Goal: Task Accomplishment & Management: Use online tool/utility

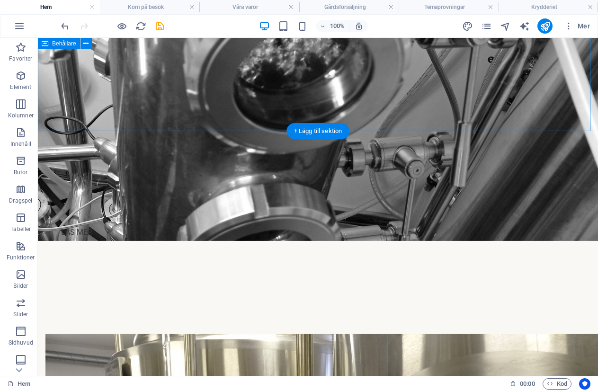
scroll to position [1184, 0]
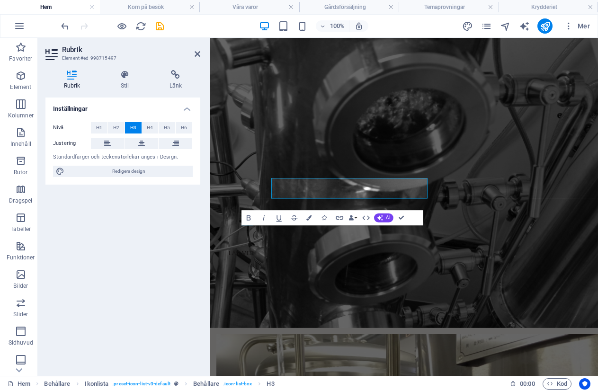
scroll to position [1243, 0]
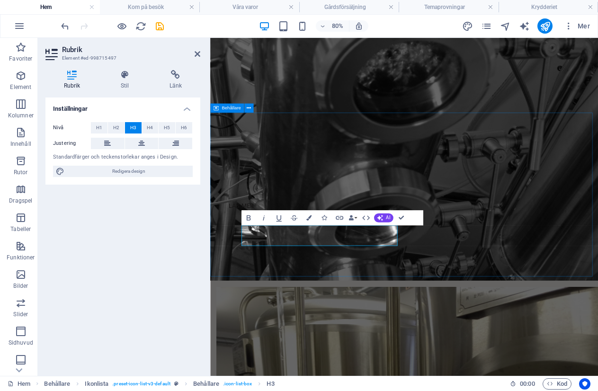
drag, startPoint x: 362, startPoint y: 315, endPoint x: 504, endPoint y: 261, distance: 151.9
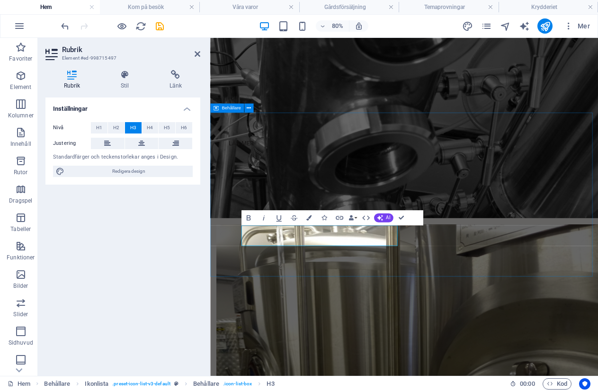
scroll to position [1184, 0]
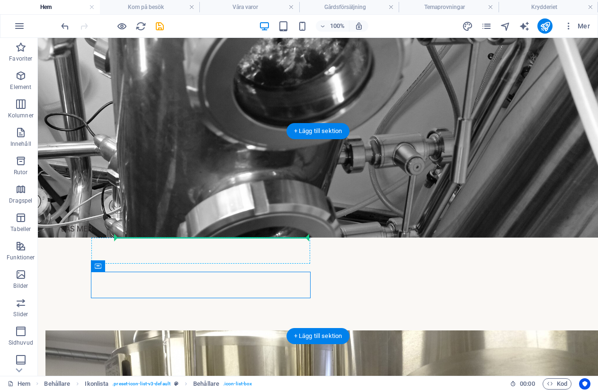
drag, startPoint x: 157, startPoint y: 308, endPoint x: 126, endPoint y: 244, distance: 71.4
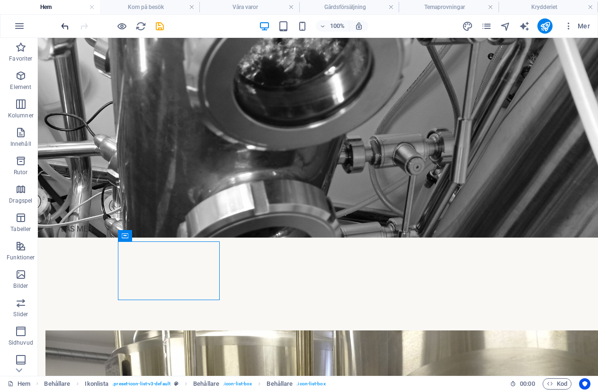
click at [67, 23] on icon "undo" at bounding box center [65, 26] width 11 height 11
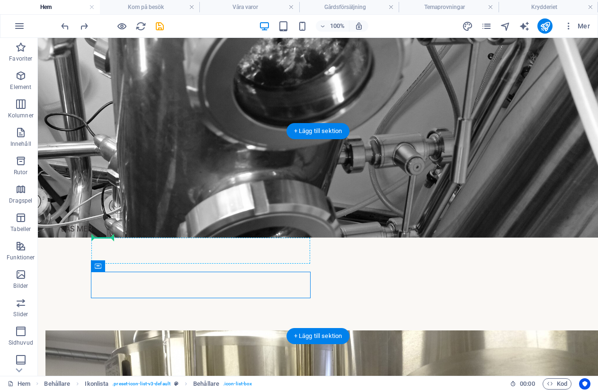
drag, startPoint x: 131, startPoint y: 307, endPoint x: 96, endPoint y: 246, distance: 70.0
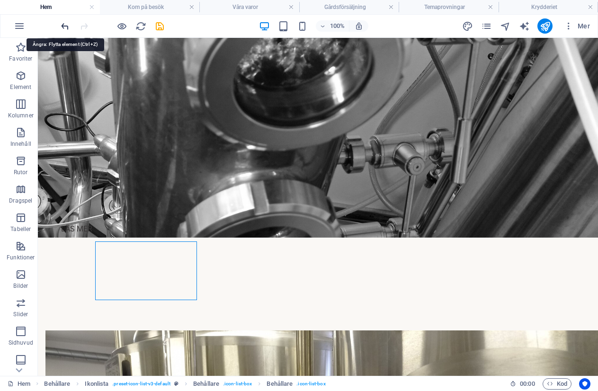
click at [62, 26] on icon "undo" at bounding box center [65, 26] width 11 height 11
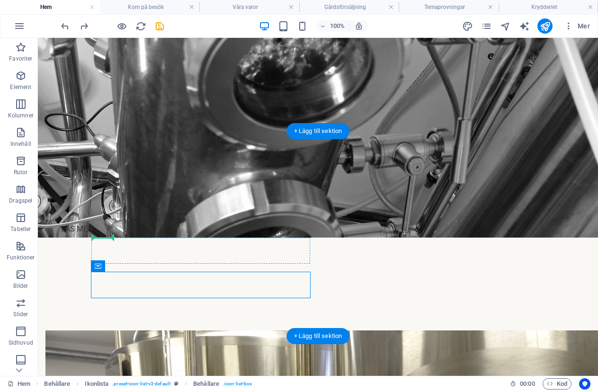
drag, startPoint x: 139, startPoint y: 306, endPoint x: 114, endPoint y: 238, distance: 73.3
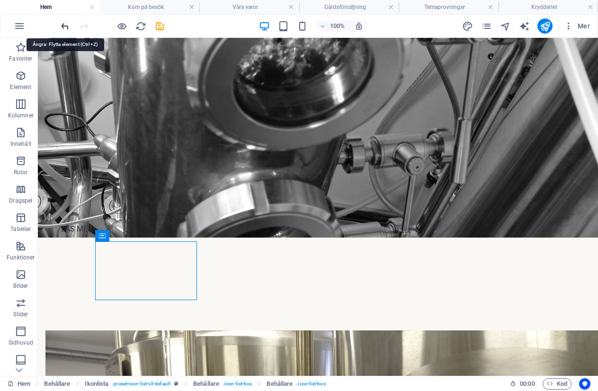
click at [60, 24] on icon "undo" at bounding box center [65, 26] width 11 height 11
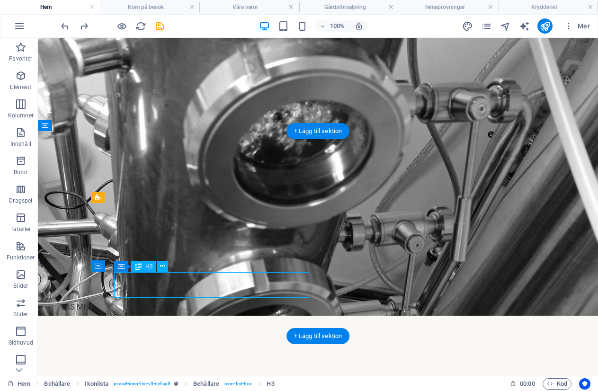
scroll to position [1243, 0]
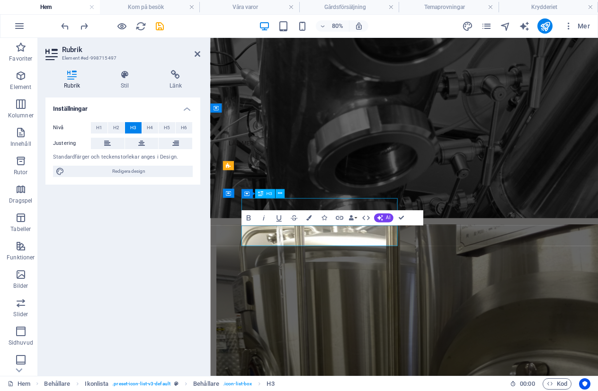
scroll to position [1184, 0]
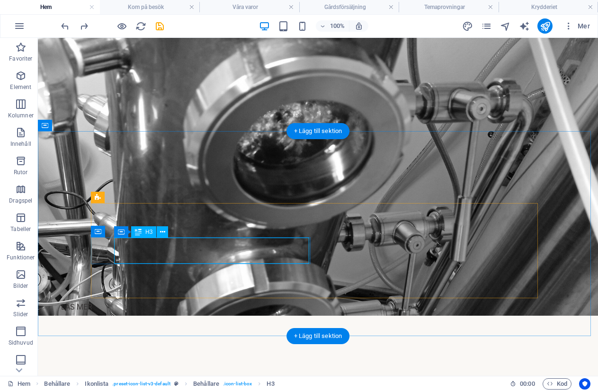
scroll to position [1243, 0]
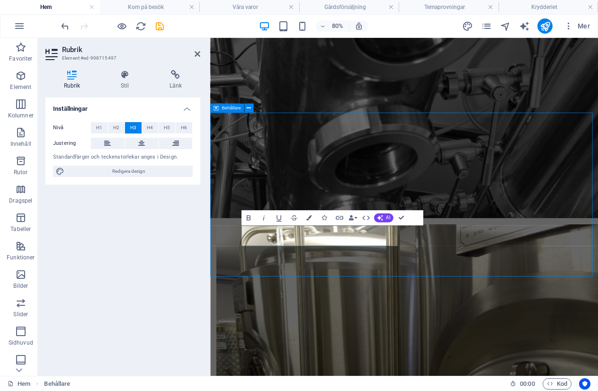
scroll to position [1184, 0]
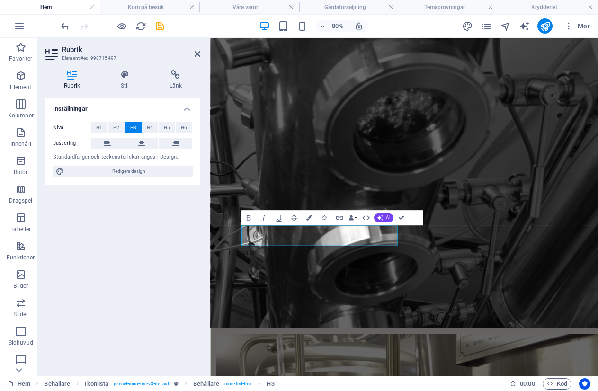
scroll to position [1243, 0]
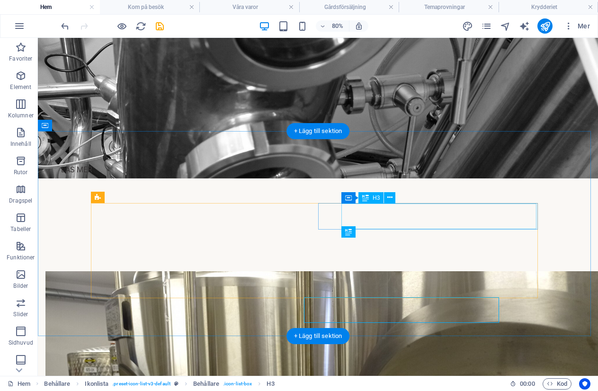
scroll to position [1184, 0]
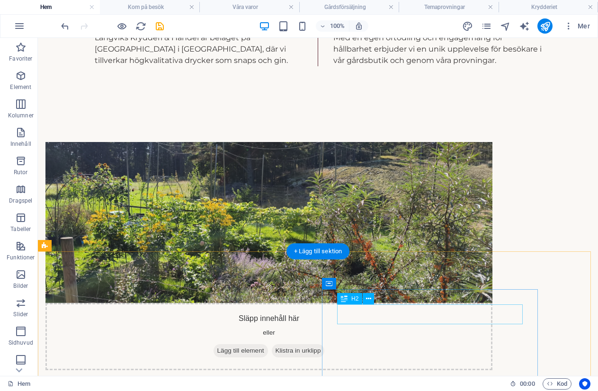
scroll to position [520, 0]
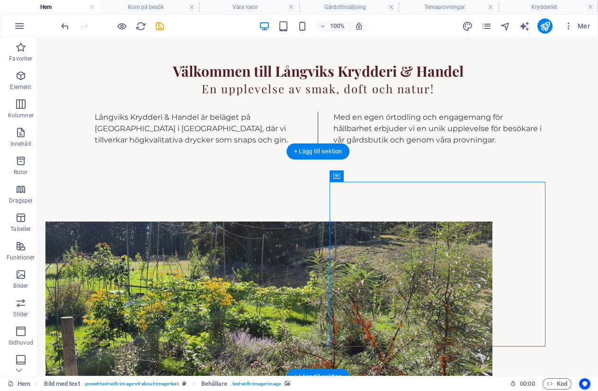
select select "px"
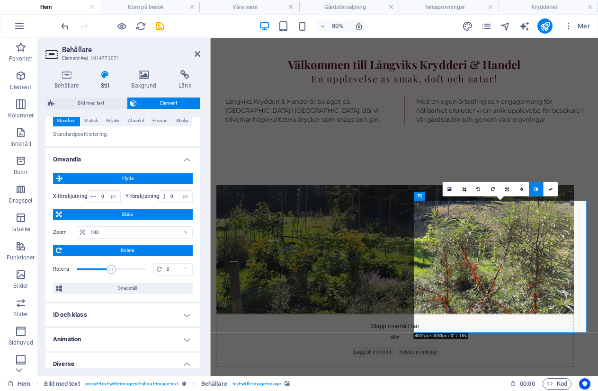
scroll to position [426, 0]
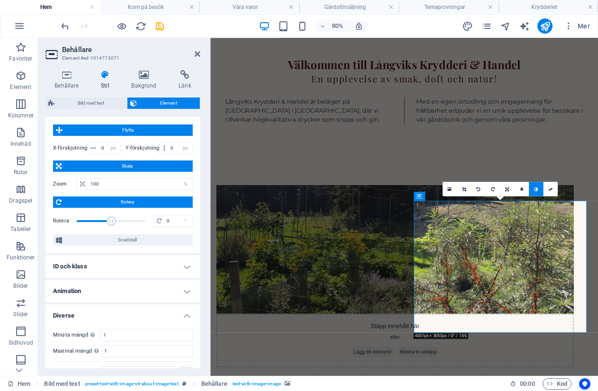
click at [85, 203] on span "Rotera" at bounding box center [126, 201] width 125 height 11
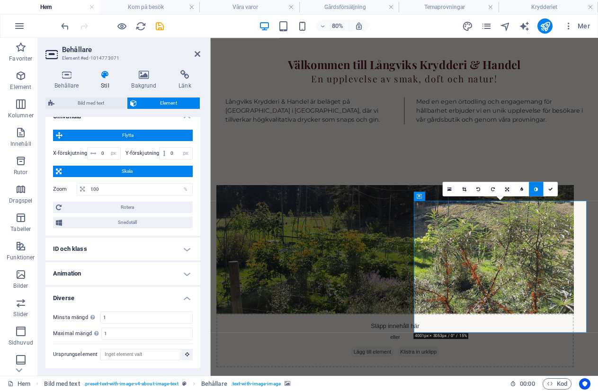
click at [101, 170] on span "Skala" at bounding box center [126, 171] width 125 height 11
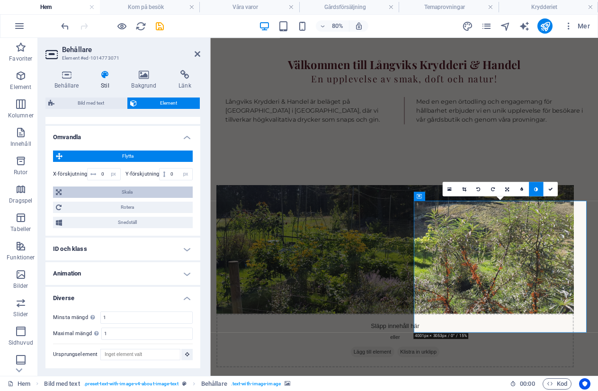
scroll to position [400, 0]
click at [107, 154] on span "Flytta" at bounding box center [127, 156] width 125 height 11
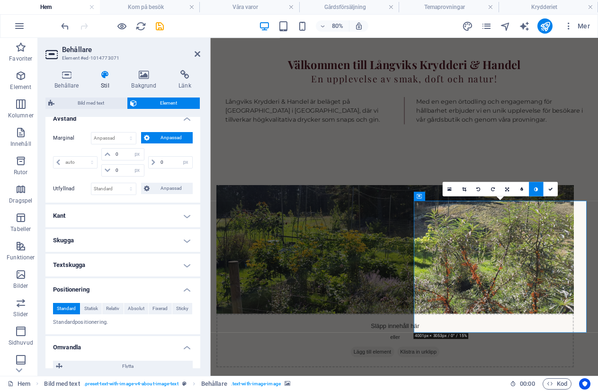
scroll to position [95, 0]
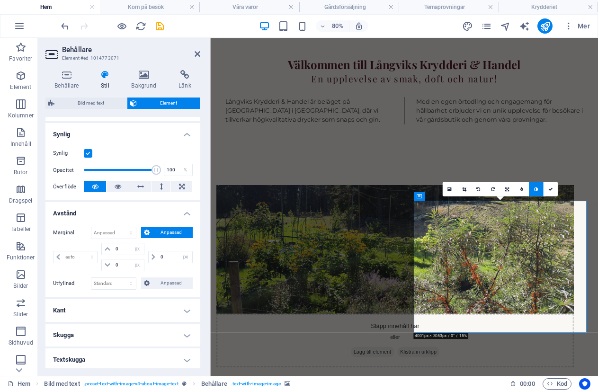
click at [187, 213] on h4 "Avstånd" at bounding box center [122, 210] width 155 height 17
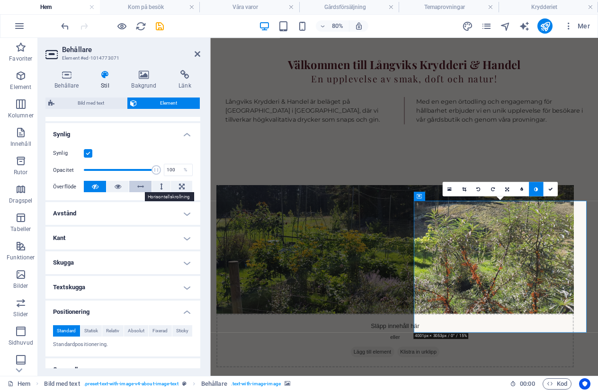
click at [140, 191] on icon at bounding box center [140, 186] width 7 height 11
click at [165, 185] on button at bounding box center [161, 186] width 18 height 11
click at [139, 185] on icon at bounding box center [140, 186] width 7 height 11
click at [112, 186] on button at bounding box center [118, 186] width 22 height 11
click at [89, 187] on button at bounding box center [95, 186] width 22 height 11
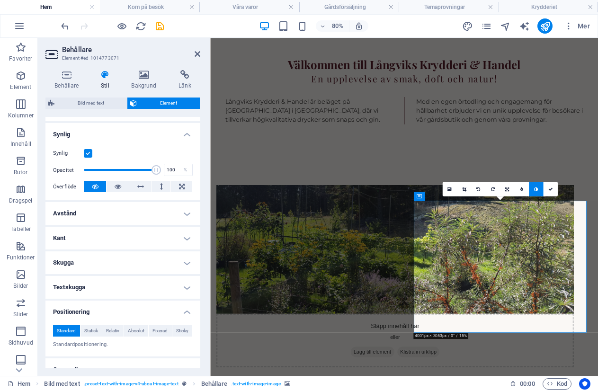
scroll to position [0, 0]
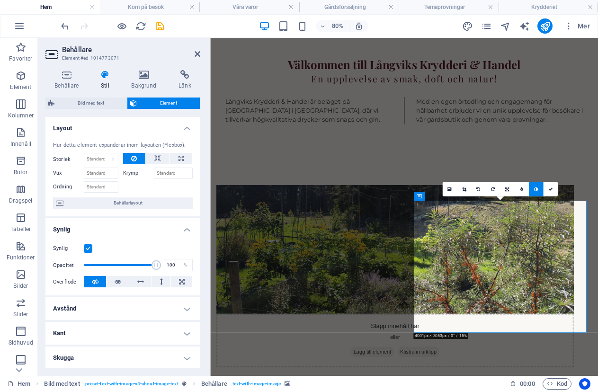
click at [186, 229] on h4 "Synlig" at bounding box center [122, 226] width 155 height 17
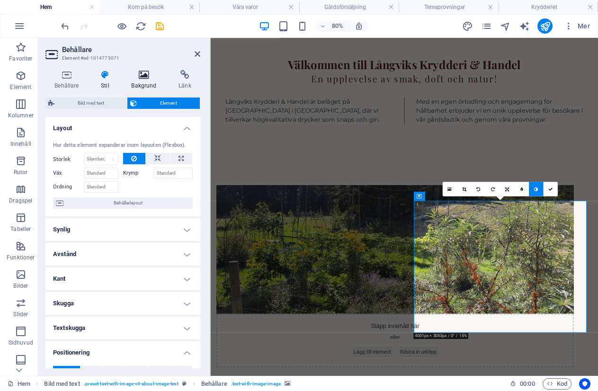
click at [143, 77] on icon at bounding box center [144, 74] width 44 height 9
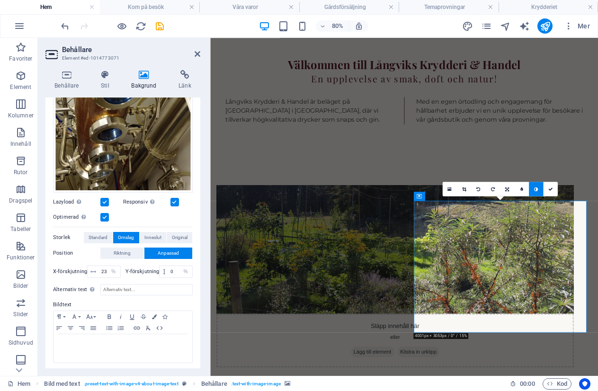
scroll to position [126, 0]
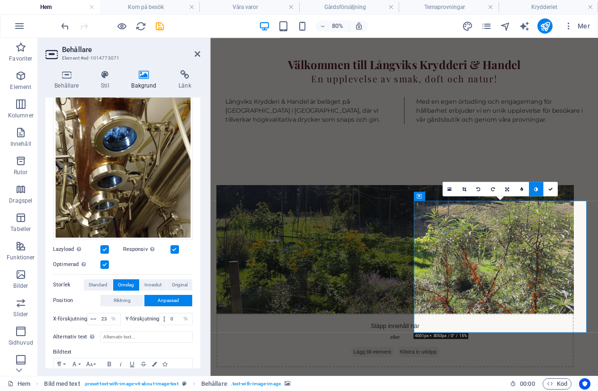
click at [103, 262] on label at bounding box center [104, 264] width 9 height 9
click at [0, 0] on input "Optimerad Bilder komprimeras för att förbättra sidans hastighet." at bounding box center [0, 0] width 0 height 0
click at [103, 262] on label at bounding box center [104, 264] width 9 height 9
click at [0, 0] on input "Optimerad Bilder komprimeras för att förbättra sidans hastighet." at bounding box center [0, 0] width 0 height 0
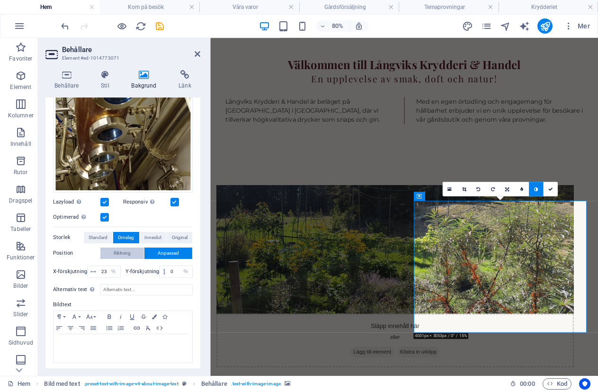
click at [121, 250] on span "Riktning" at bounding box center [122, 253] width 17 height 11
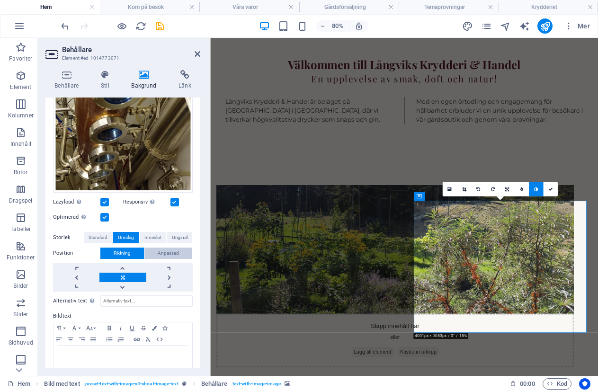
click at [162, 251] on span "Anpassad" at bounding box center [168, 253] width 21 height 11
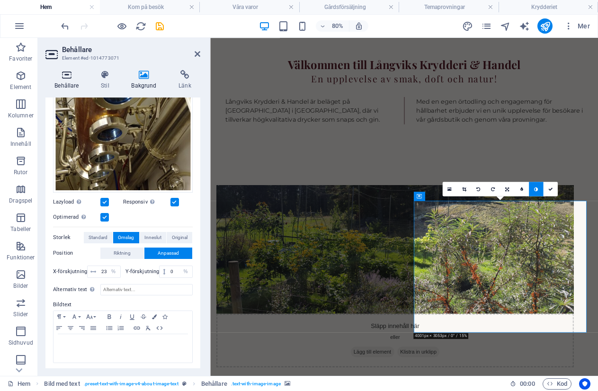
click at [69, 78] on icon at bounding box center [66, 74] width 43 height 9
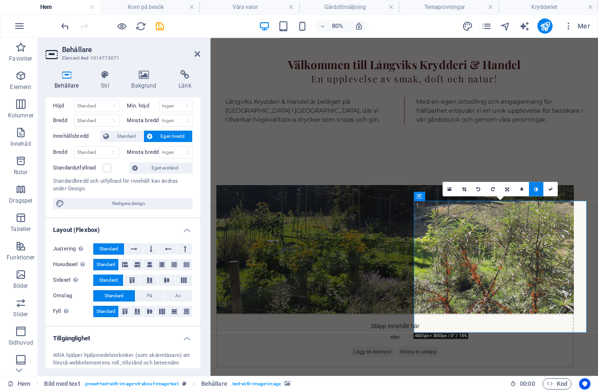
scroll to position [0, 0]
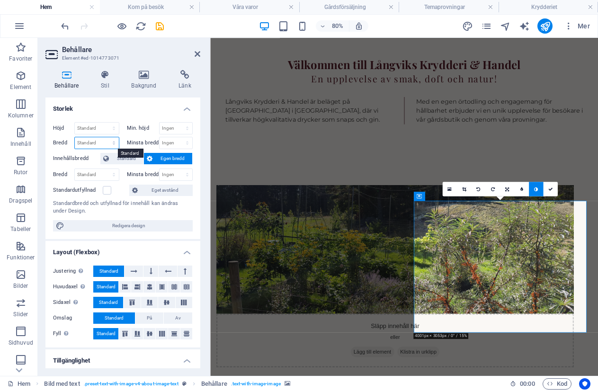
click at [113, 143] on select "Standard px rem % em vh vw" at bounding box center [97, 142] width 44 height 11
select select "%"
click at [104, 137] on select "Standard px rem % em vh vw" at bounding box center [97, 142] width 44 height 11
type input "5"
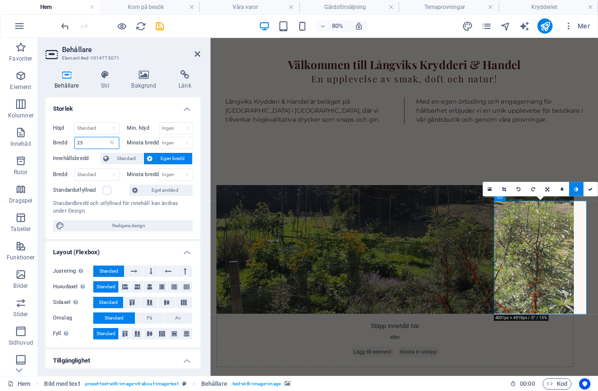
type input "2"
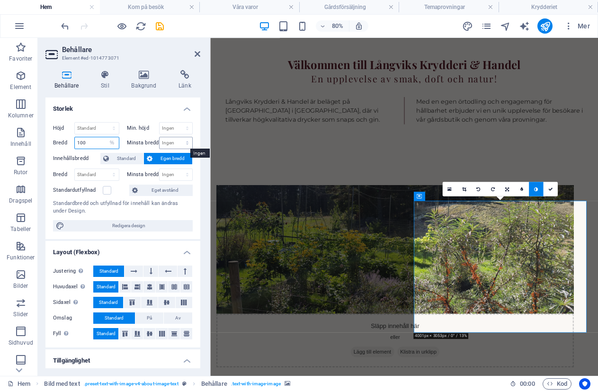
type input "100"
click at [184, 140] on select "Ingen px rem % vh vw" at bounding box center [176, 142] width 33 height 11
click at [110, 143] on select "Standard px rem % em vh vw" at bounding box center [112, 142] width 13 height 11
click at [106, 137] on select "Standard px rem % em vh vw" at bounding box center [112, 142] width 13 height 11
select select "DISABLED_OPTION_VALUE"
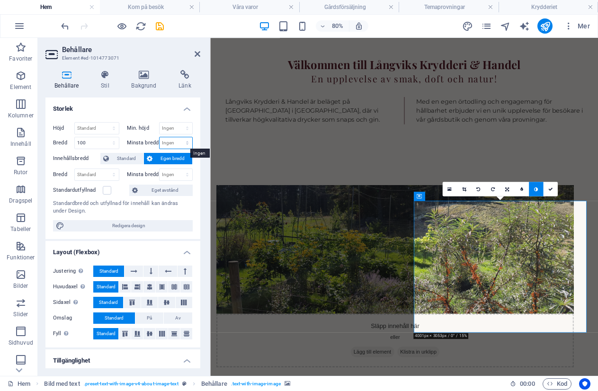
click at [187, 140] on select "Ingen px rem % vh vw" at bounding box center [176, 142] width 33 height 11
select select "%"
click at [177, 137] on select "Ingen px rem % vh vw" at bounding box center [176, 142] width 33 height 11
type input "2"
click at [184, 145] on select "Ingen px rem % vh vw" at bounding box center [185, 142] width 13 height 11
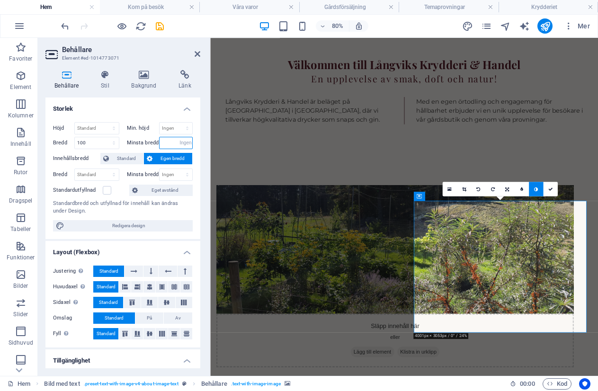
click at [179, 137] on select "Ingen px rem % vh vw" at bounding box center [185, 142] width 13 height 11
select select "DISABLED_OPTION_VALUE"
click at [186, 130] on select "Ingen px rem % vh vw" at bounding box center [176, 128] width 33 height 11
select select "%"
click at [177, 123] on select "Ingen px rem % vh vw" at bounding box center [176, 128] width 33 height 11
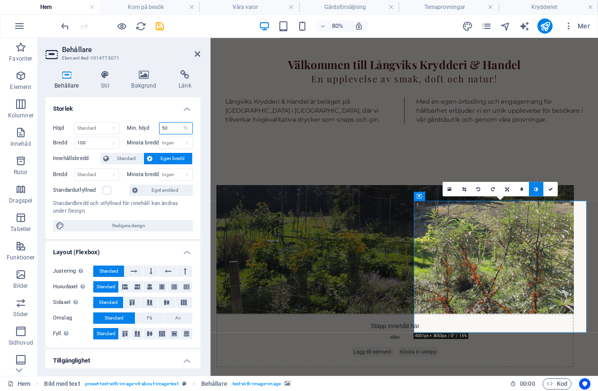
type input "5"
click at [184, 128] on select "Ingen px rem % vh vw" at bounding box center [185, 128] width 13 height 11
click at [179, 123] on select "Ingen px rem % vh vw" at bounding box center [185, 128] width 13 height 11
select select "DISABLED_OPTION_VALUE"
click at [114, 129] on select "Standard px rem % vh vw" at bounding box center [97, 128] width 44 height 11
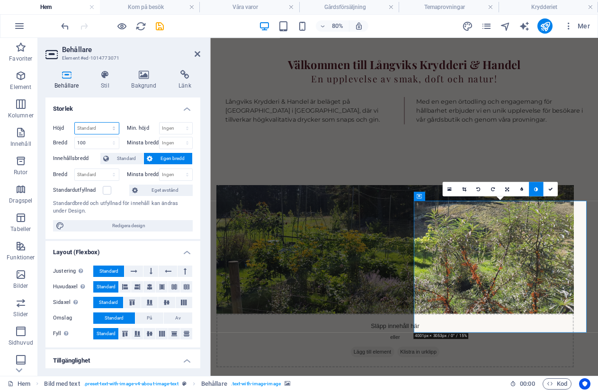
select select "%"
click at [104, 123] on select "Standard px rem % vh vw" at bounding box center [97, 128] width 44 height 11
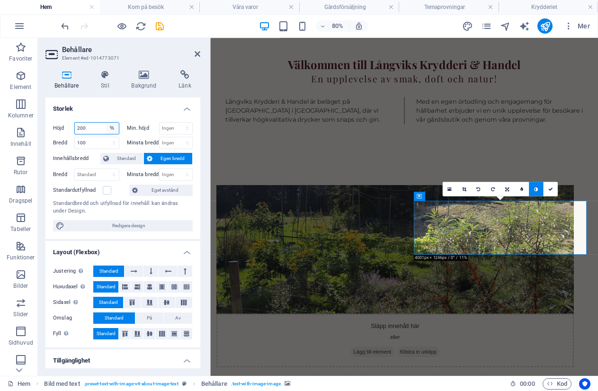
type input "200"
click at [110, 130] on select "Standard px rem % vh vw" at bounding box center [112, 128] width 13 height 11
click at [106, 123] on select "Standard px rem % vh vw" at bounding box center [112, 128] width 13 height 11
select select "DISABLED_OPTION_VALUE"
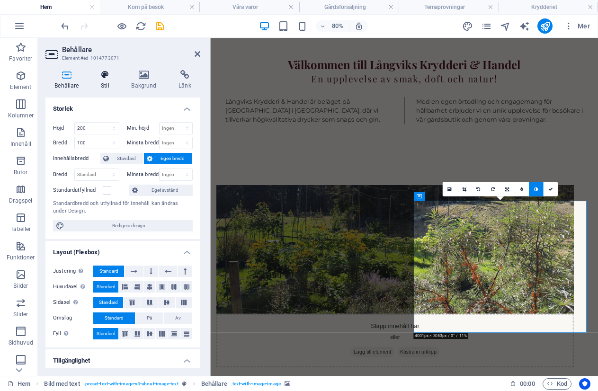
click at [105, 70] on icon at bounding box center [105, 74] width 27 height 9
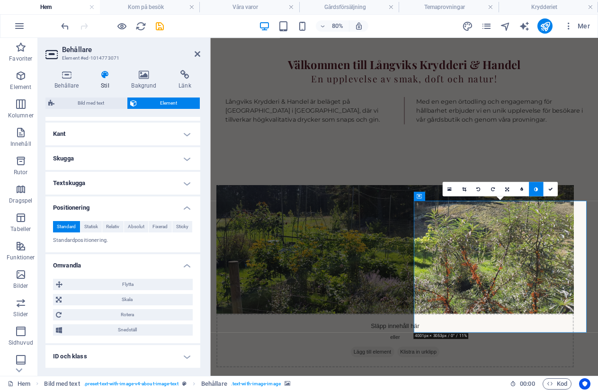
scroll to position [252, 0]
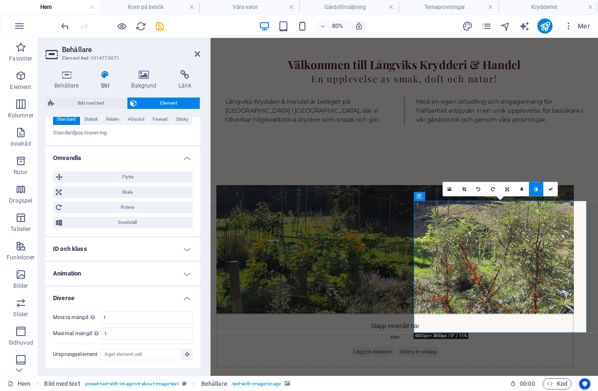
click at [193, 158] on h4 "Omvandla" at bounding box center [122, 155] width 155 height 17
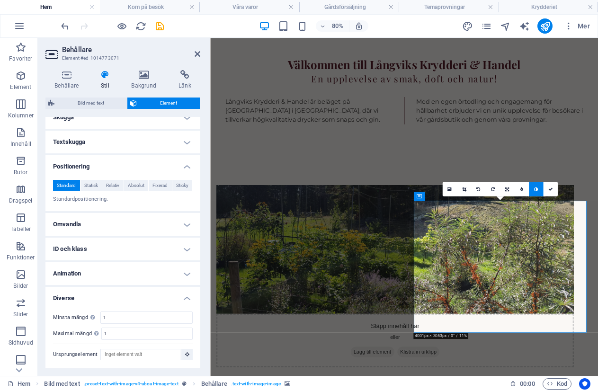
click at [73, 273] on h4 "Animation" at bounding box center [122, 273] width 155 height 23
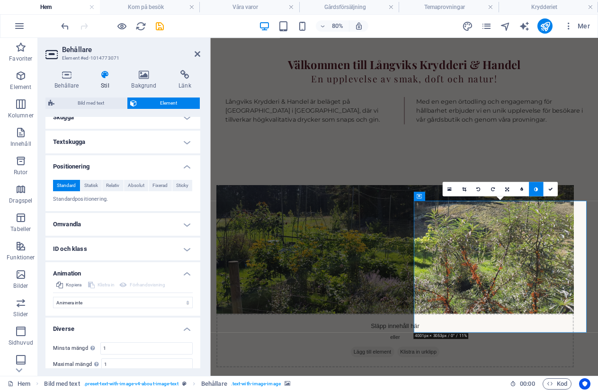
scroll to position [217, 0]
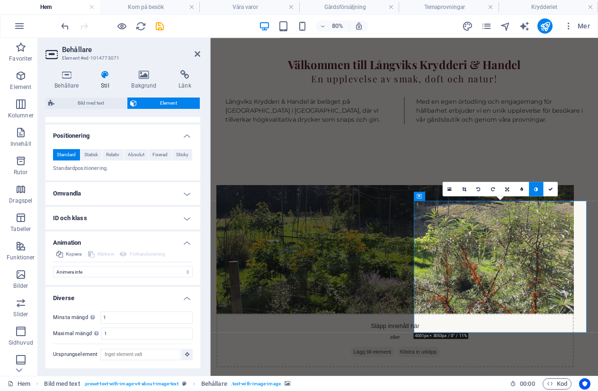
click at [190, 292] on h4 "Diverse" at bounding box center [122, 295] width 155 height 17
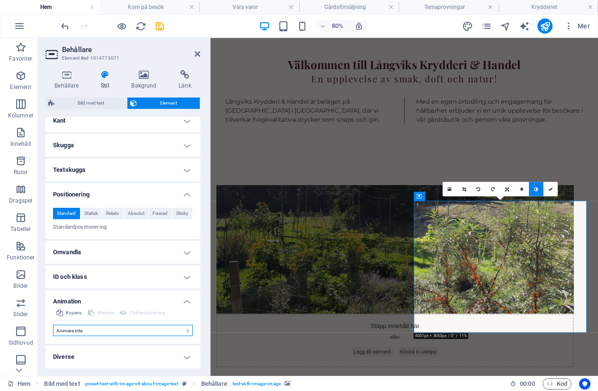
click at [186, 330] on select "Animera inte Visa / dölj Skjut upp/ner Zooma in/ut Skjut vänster till höger Skj…" at bounding box center [123, 330] width 140 height 11
click at [181, 251] on h4 "Omvandla" at bounding box center [122, 252] width 155 height 23
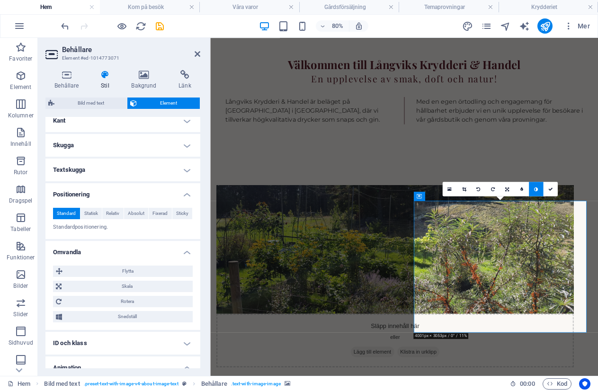
click at [181, 251] on h4 "Omvandla" at bounding box center [122, 249] width 155 height 17
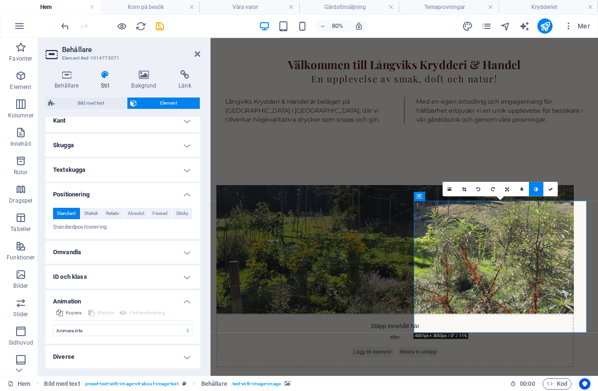
click at [180, 196] on h4 "Positionering" at bounding box center [122, 191] width 155 height 17
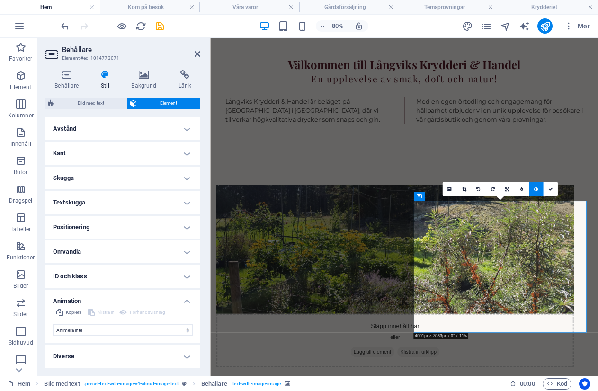
scroll to position [125, 0]
click at [188, 154] on h4 "Kant" at bounding box center [122, 153] width 155 height 23
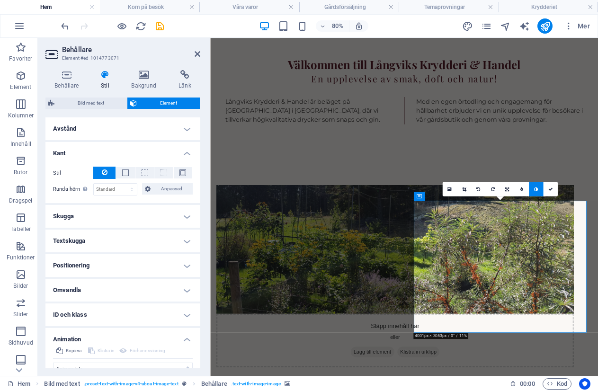
click at [188, 154] on h4 "Kant" at bounding box center [122, 150] width 155 height 17
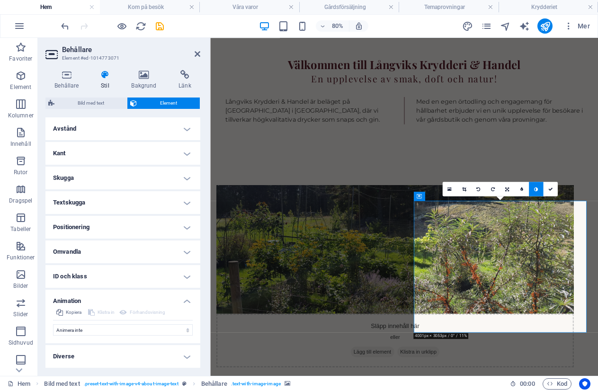
click at [187, 179] on h4 "Skugga" at bounding box center [122, 178] width 155 height 23
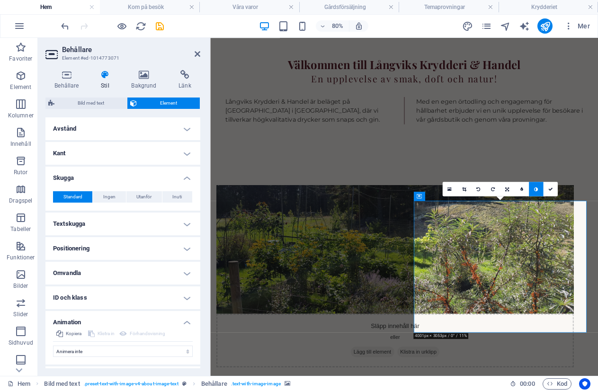
click at [187, 179] on h4 "Skugga" at bounding box center [122, 175] width 155 height 17
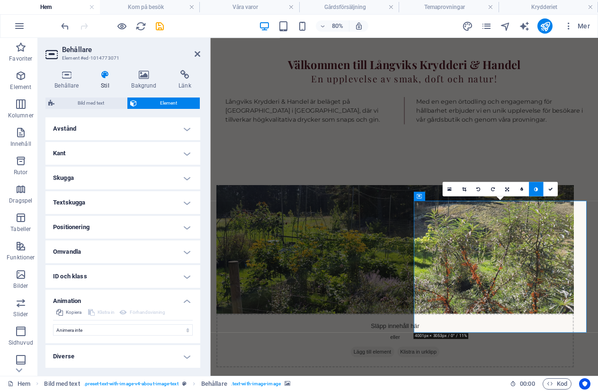
click at [131, 355] on h4 "Diverse" at bounding box center [122, 356] width 155 height 23
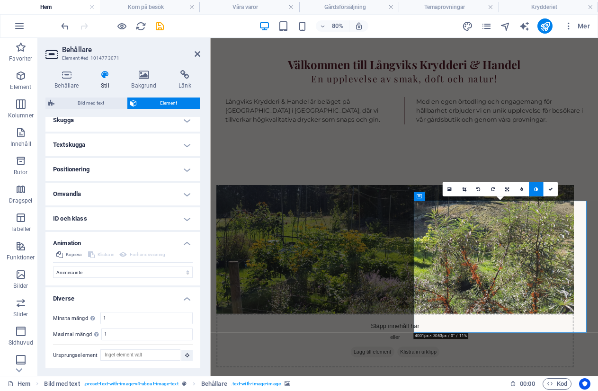
scroll to position [184, 0]
click at [187, 297] on h4 "Diverse" at bounding box center [122, 295] width 155 height 17
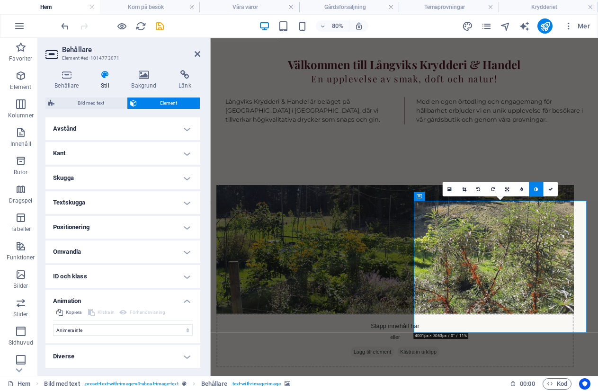
click at [188, 300] on h4 "Animation" at bounding box center [122, 298] width 155 height 17
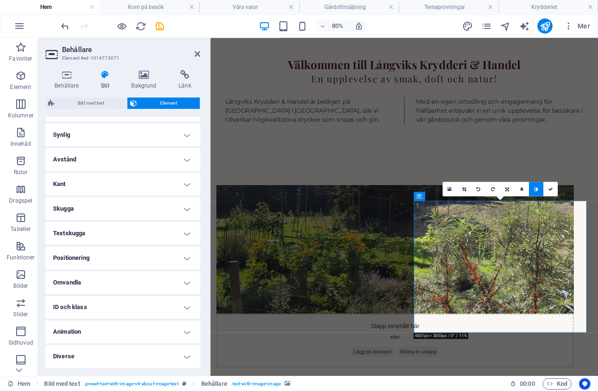
click at [187, 183] on h4 "Kant" at bounding box center [122, 184] width 155 height 23
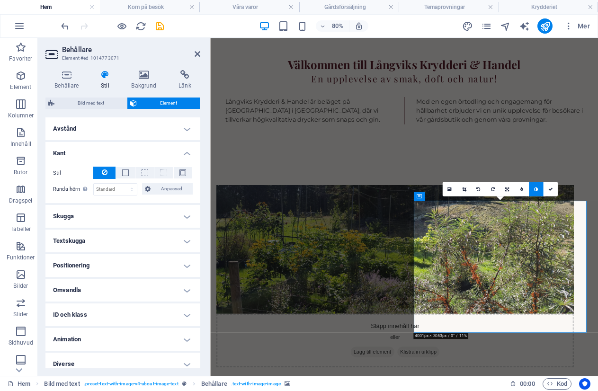
click at [185, 152] on h4 "Kant" at bounding box center [122, 150] width 155 height 17
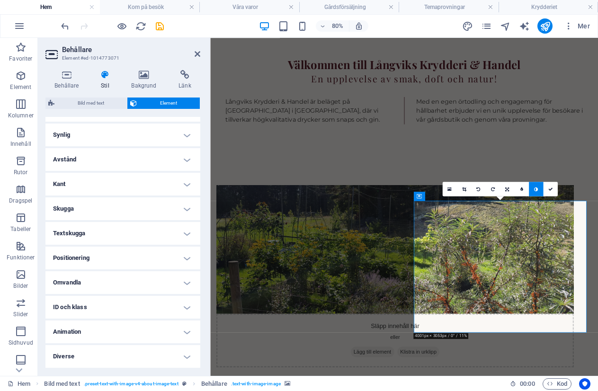
scroll to position [0, 0]
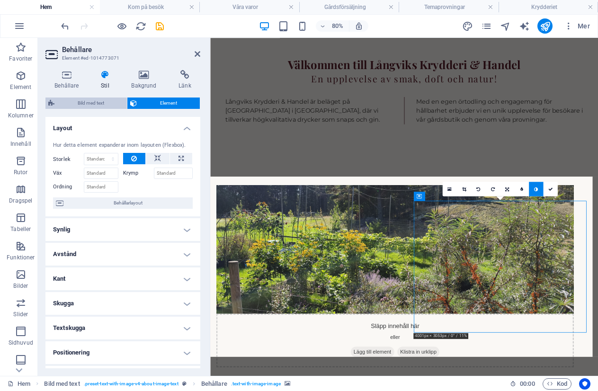
click at [88, 104] on span "Bild med text" at bounding box center [90, 103] width 67 height 11
select select "rem"
select select "px"
select select "preset-text-with-image-v4-about-image-text"
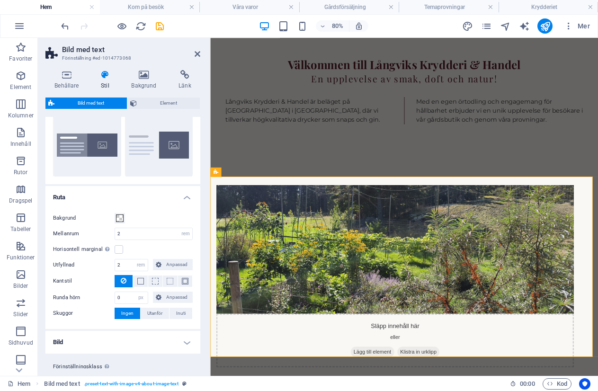
scroll to position [51, 0]
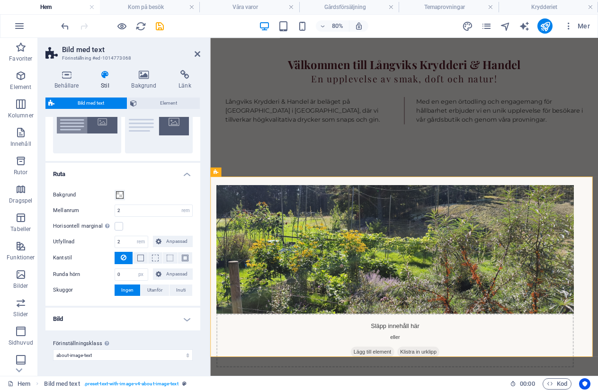
click at [126, 322] on h4 "Bild" at bounding box center [122, 319] width 155 height 23
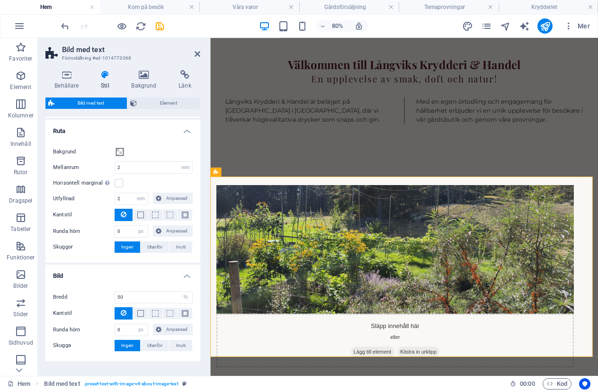
scroll to position [125, 0]
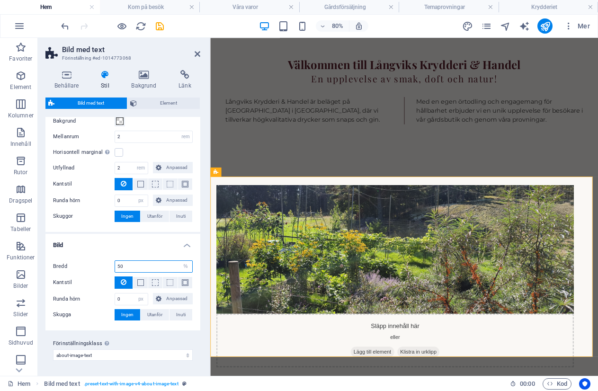
click at [125, 266] on input "50" at bounding box center [153, 266] width 77 height 11
type input "5"
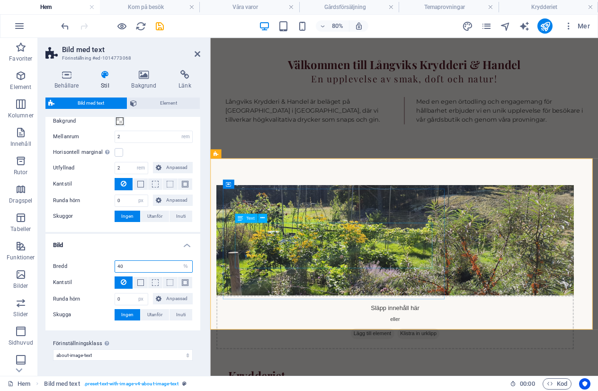
type input "40"
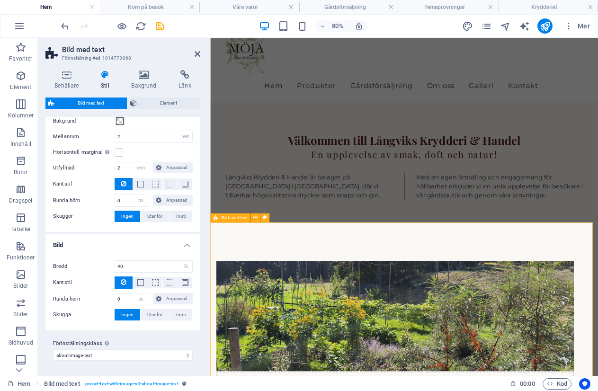
scroll to position [473, 0]
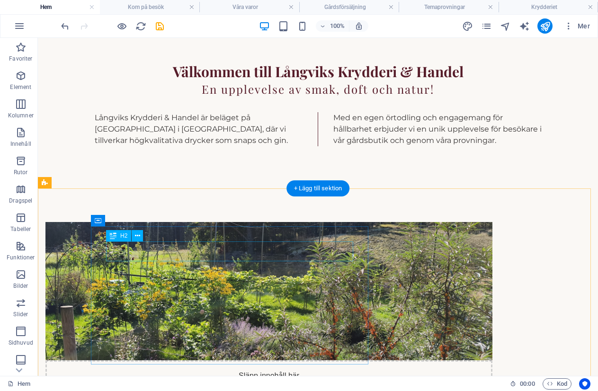
scroll to position [461, 0]
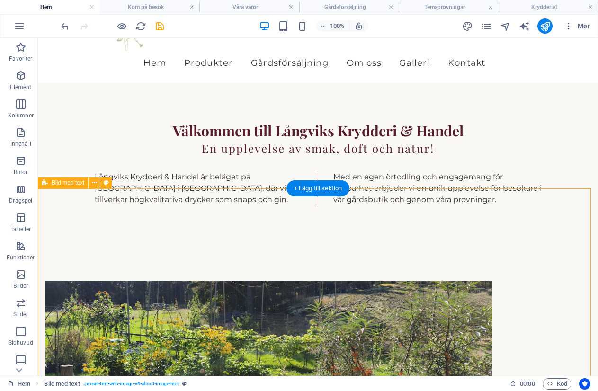
select select "rem"
select select "px"
select select "%"
select select "px"
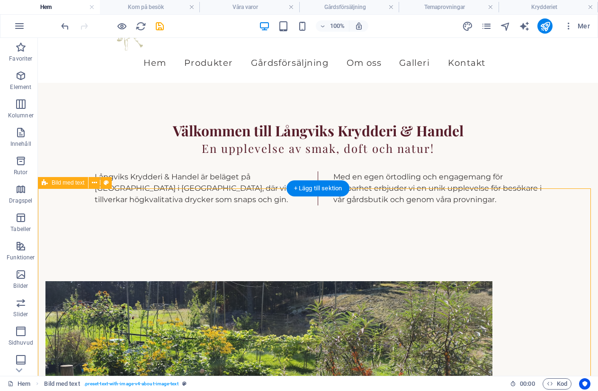
select select "preset-text-with-image-v4-about-image-text"
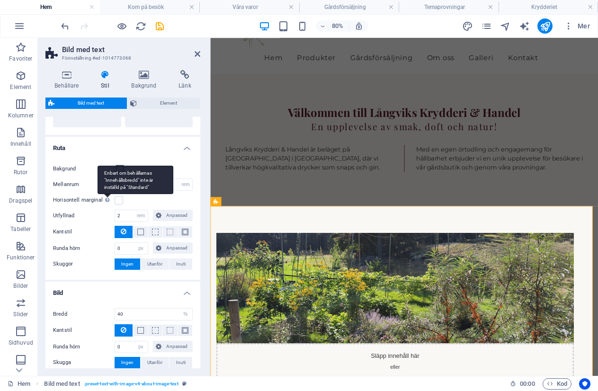
scroll to position [0, 0]
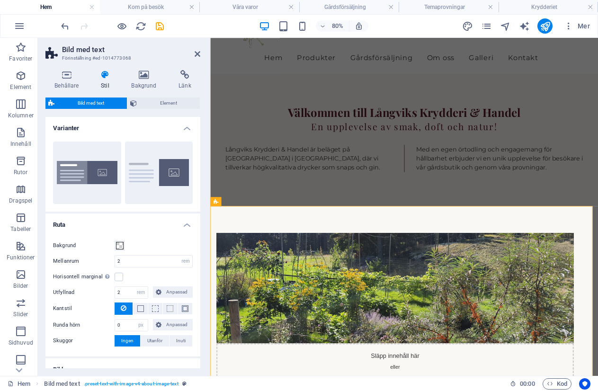
drag, startPoint x: 103, startPoint y: 261, endPoint x: 84, endPoint y: 228, distance: 38.2
click at [84, 228] on h4 "Ruta" at bounding box center [122, 222] width 155 height 17
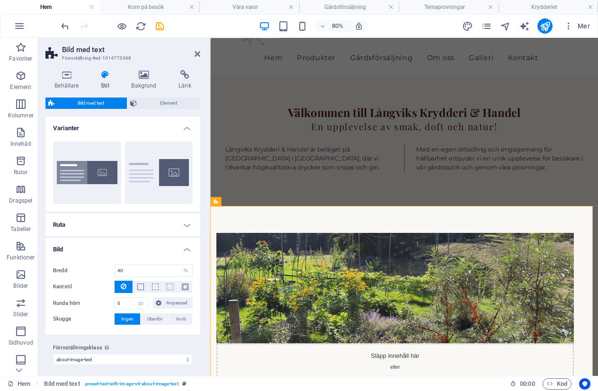
click at [84, 228] on h4 "Ruta" at bounding box center [122, 225] width 155 height 23
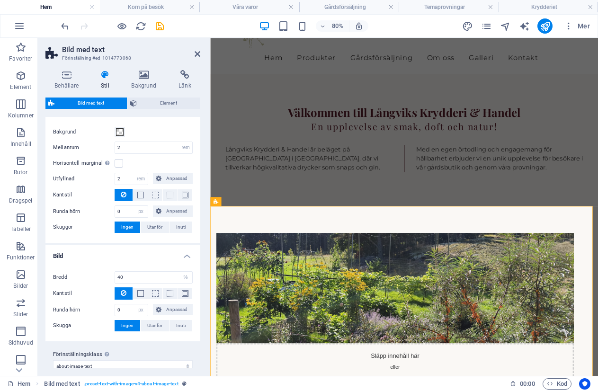
scroll to position [125, 0]
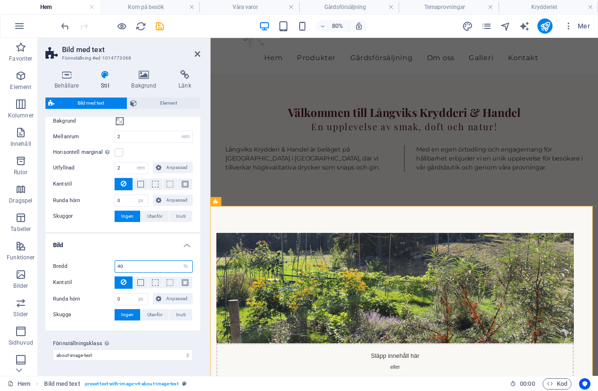
click at [123, 265] on input "40" at bounding box center [153, 266] width 77 height 11
type input "4"
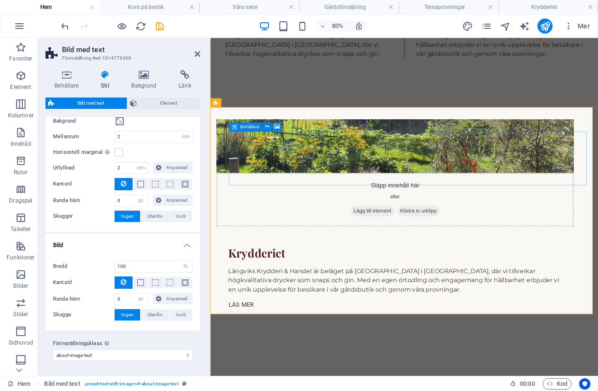
scroll to position [697, 0]
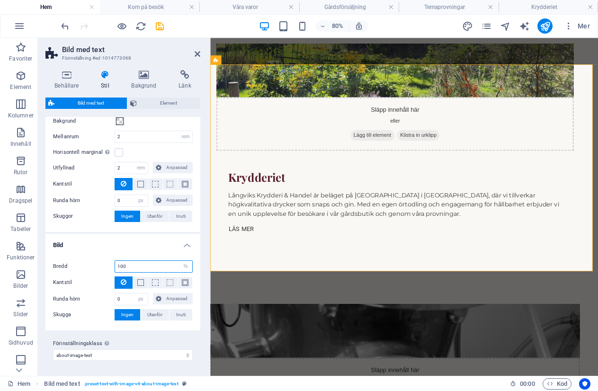
click at [132, 266] on input "100" at bounding box center [153, 266] width 77 height 11
type input "1"
type input "40"
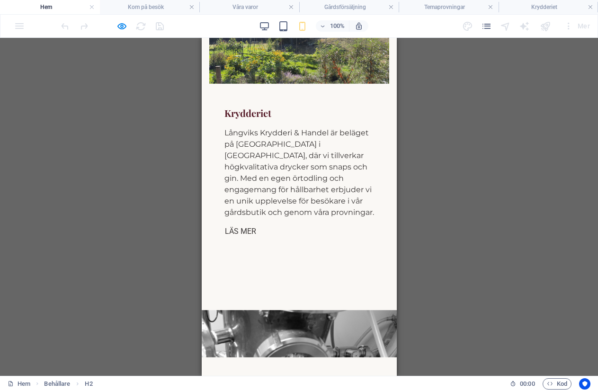
scroll to position [685, 0]
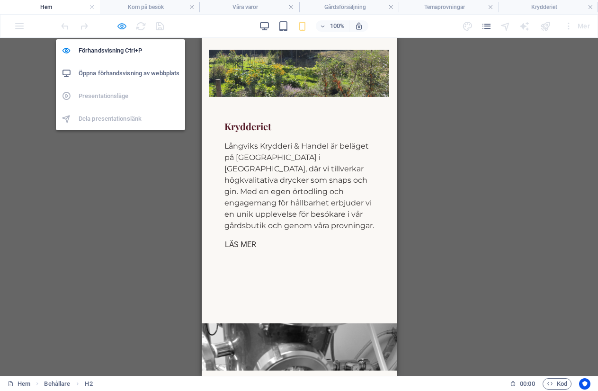
click at [118, 21] on icon "button" at bounding box center [121, 26] width 11 height 11
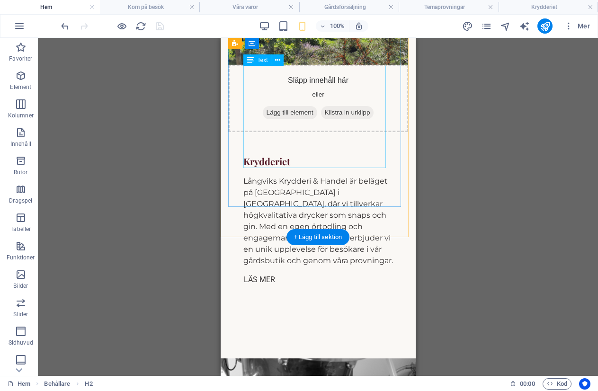
scroll to position [752, 0]
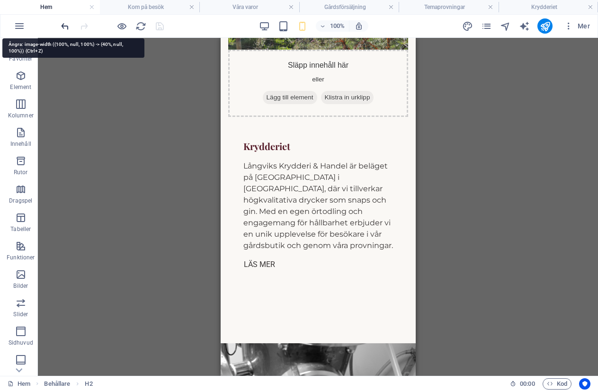
click at [66, 28] on icon "undo" at bounding box center [65, 26] width 11 height 11
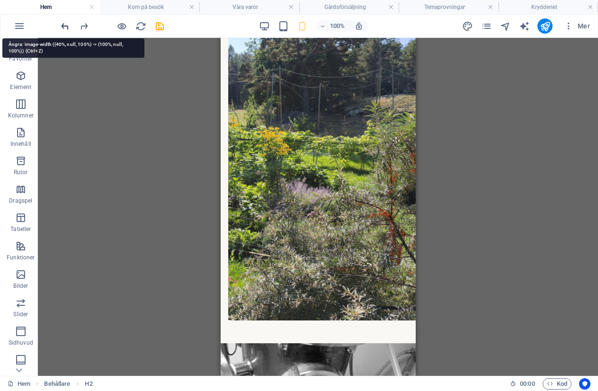
click at [66, 24] on icon "undo" at bounding box center [65, 26] width 11 height 11
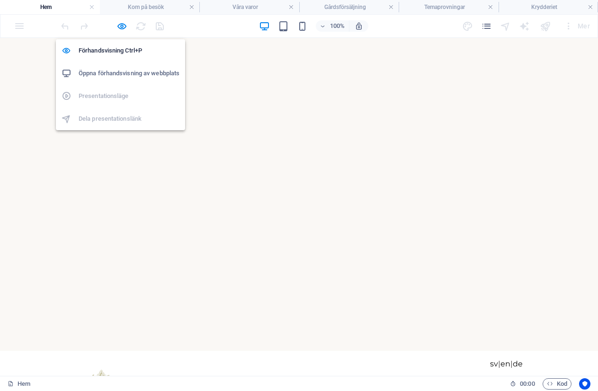
drag, startPoint x: 120, startPoint y: 27, endPoint x: 162, endPoint y: 62, distance: 55.4
click at [120, 27] on icon "button" at bounding box center [121, 26] width 11 height 11
select select "rem"
select select "px"
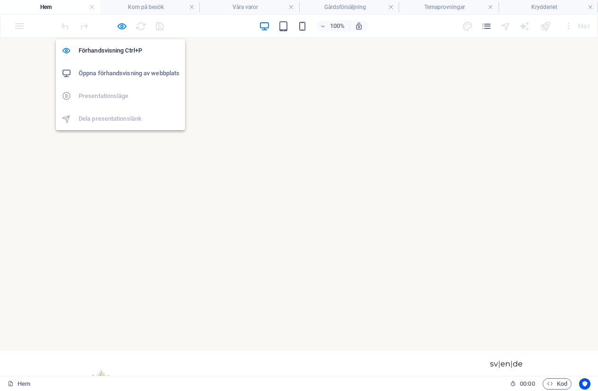
select select "%"
select select "px"
select select "preset-text-with-image-v4-about-image-text"
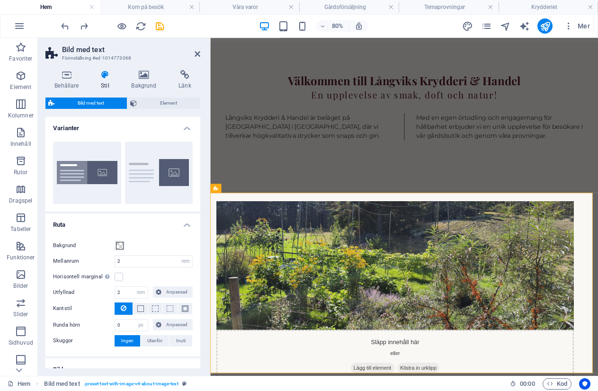
click at [191, 54] on header "Bild med text Förinställning #ed-1014773068" at bounding box center [122, 50] width 155 height 25
click at [199, 52] on icon at bounding box center [198, 54] width 6 height 8
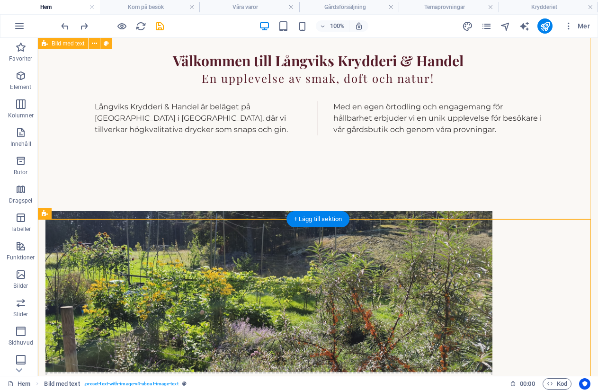
scroll to position [311, 0]
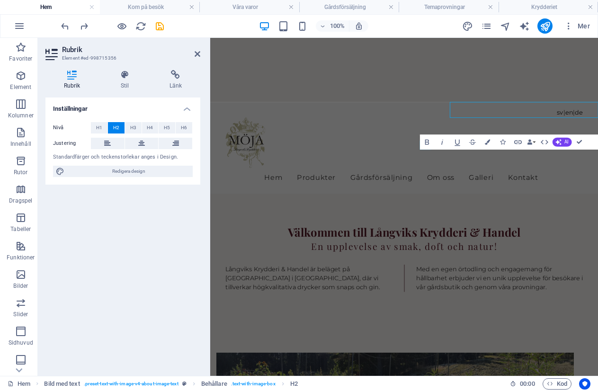
scroll to position [370, 0]
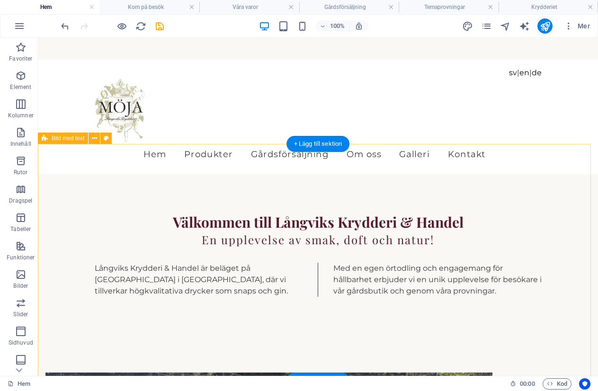
scroll to position [481, 0]
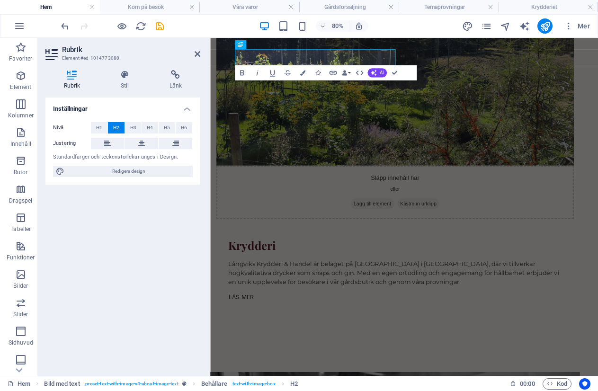
scroll to position [765, 0]
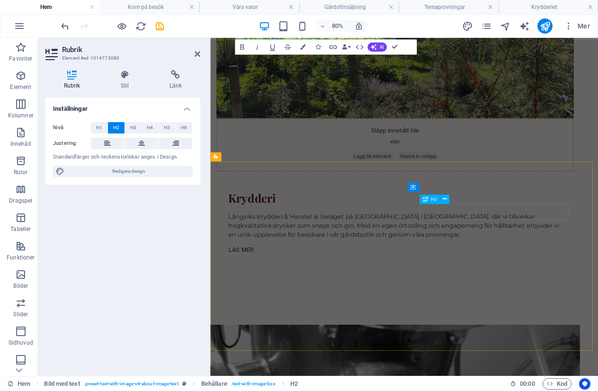
drag, startPoint x: 564, startPoint y: 256, endPoint x: 665, endPoint y: 212, distance: 110.5
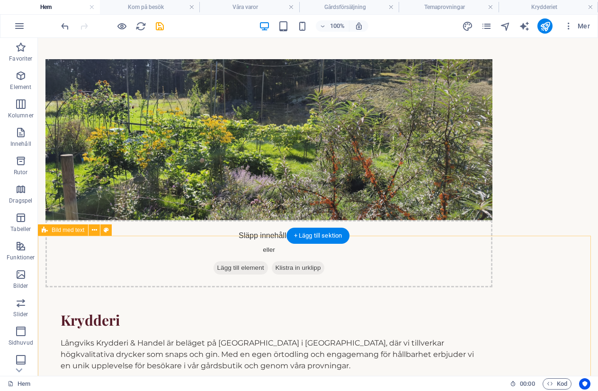
scroll to position [717, 0]
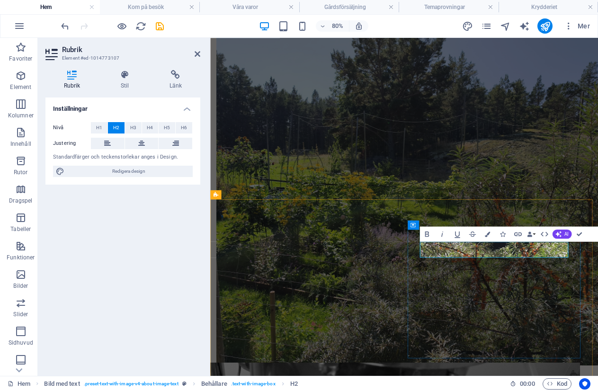
click at [124, 250] on div "Inställningar Nivå H1 H2 H3 H4 H5 H6 Justering Standardfärger och teckenstorlek…" at bounding box center [122, 233] width 155 height 271
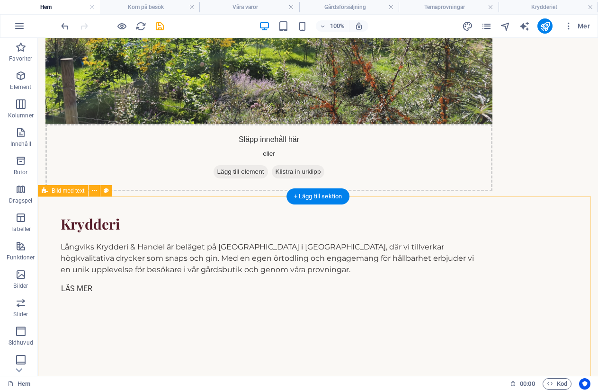
scroll to position [658, 0]
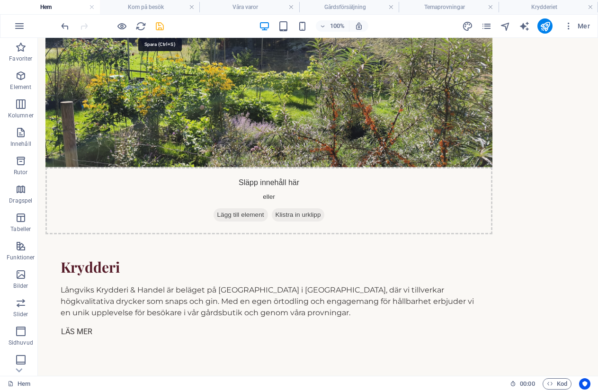
click at [160, 26] on icon "save" at bounding box center [159, 26] width 11 height 11
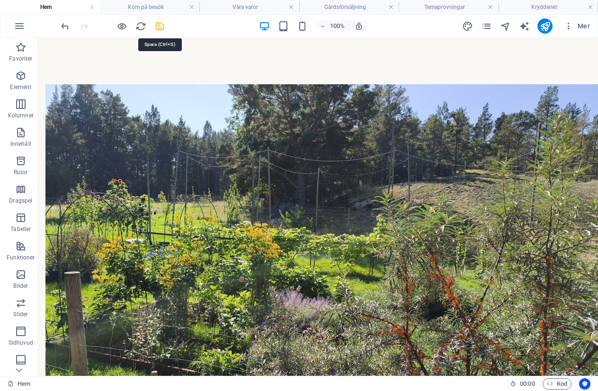
select select "rem"
select select "px"
select select "%"
select select "px"
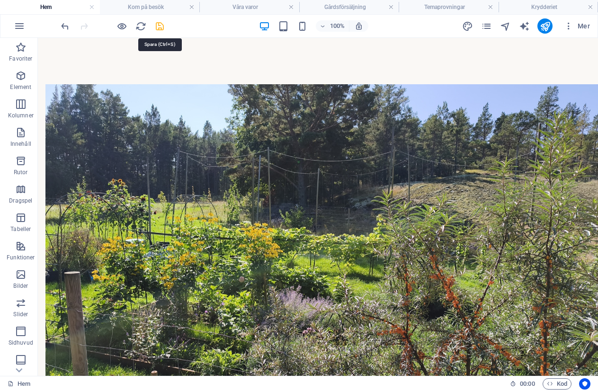
select select "preset-text-with-image-v4-about-image-text"
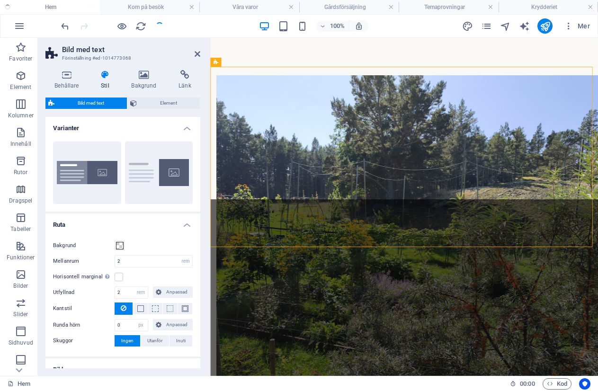
checkbox input "false"
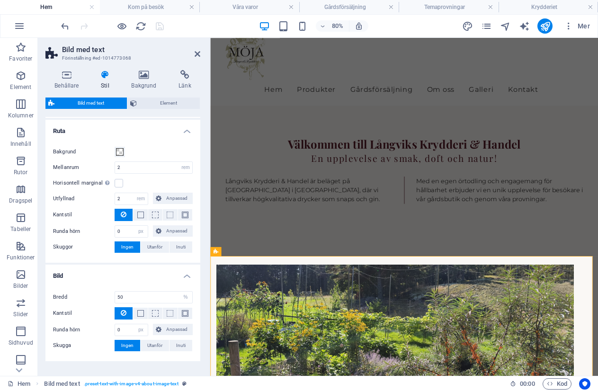
scroll to position [95, 0]
